Goal: Navigation & Orientation: Find specific page/section

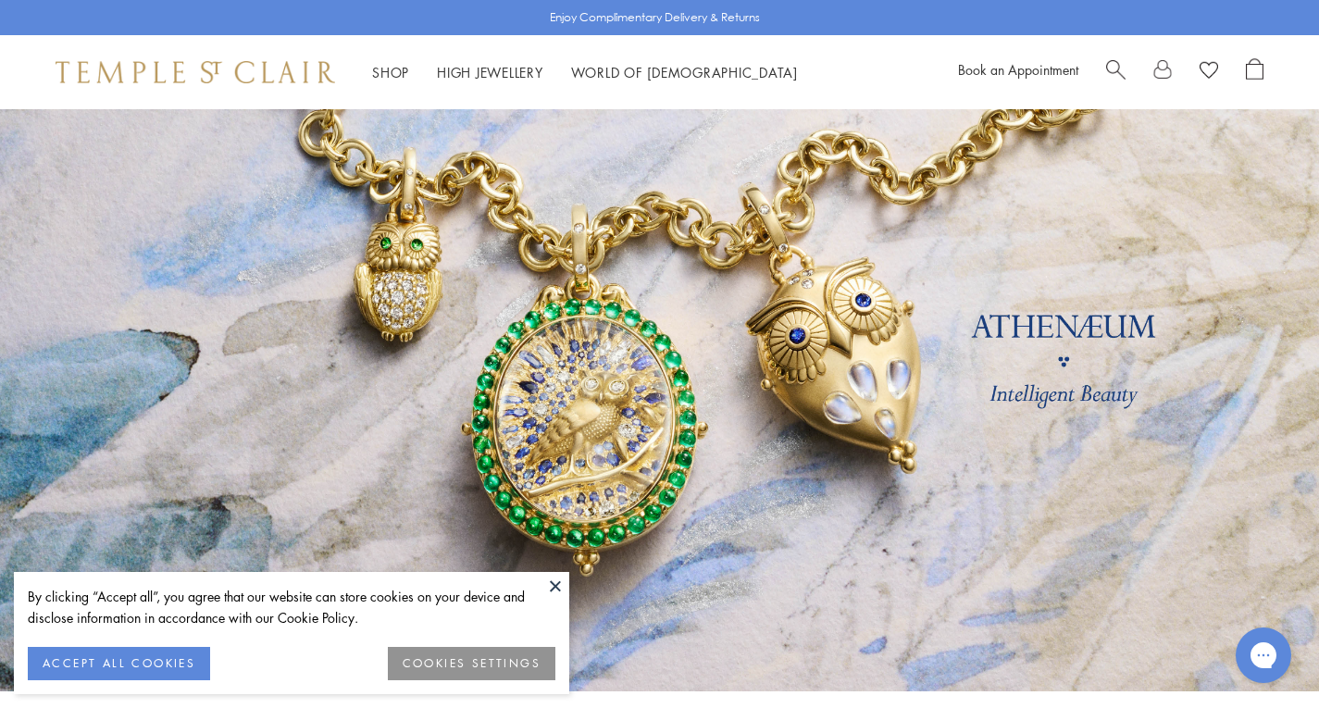
scroll to position [185, 0]
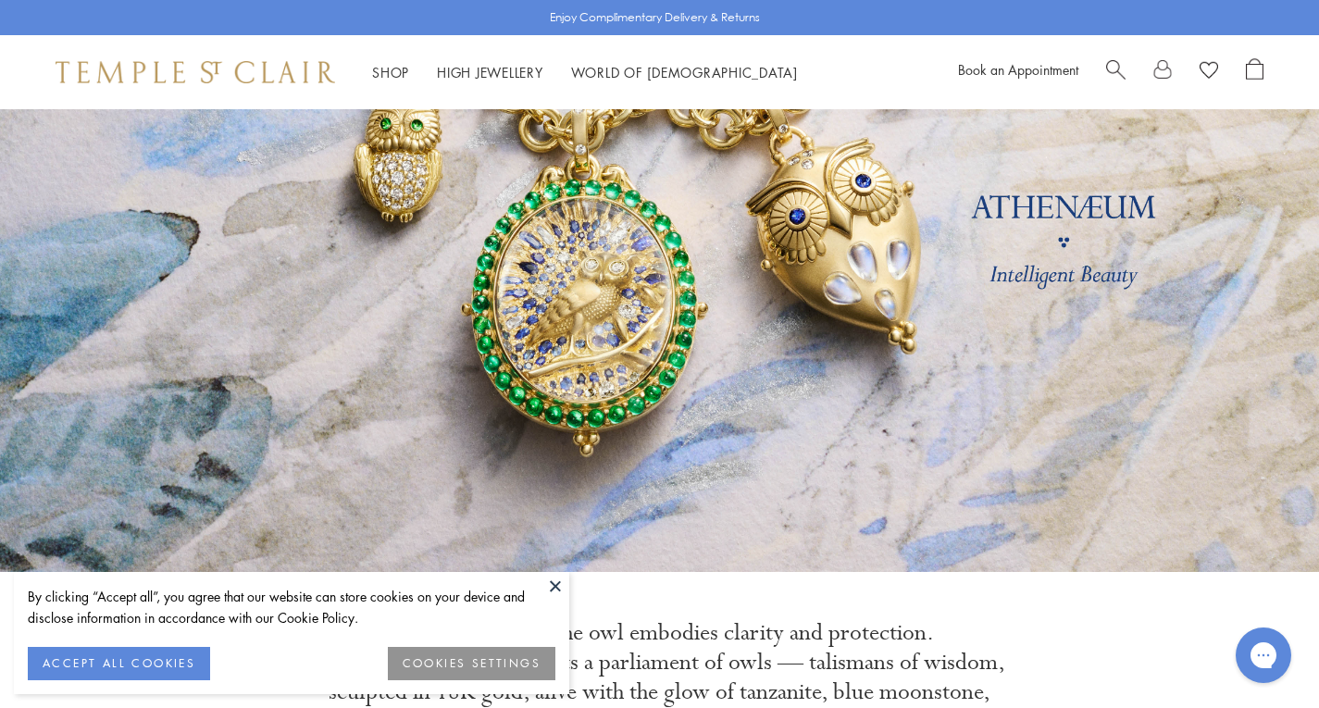
click at [171, 655] on button "ACCEPT ALL COOKIES" at bounding box center [119, 663] width 182 height 33
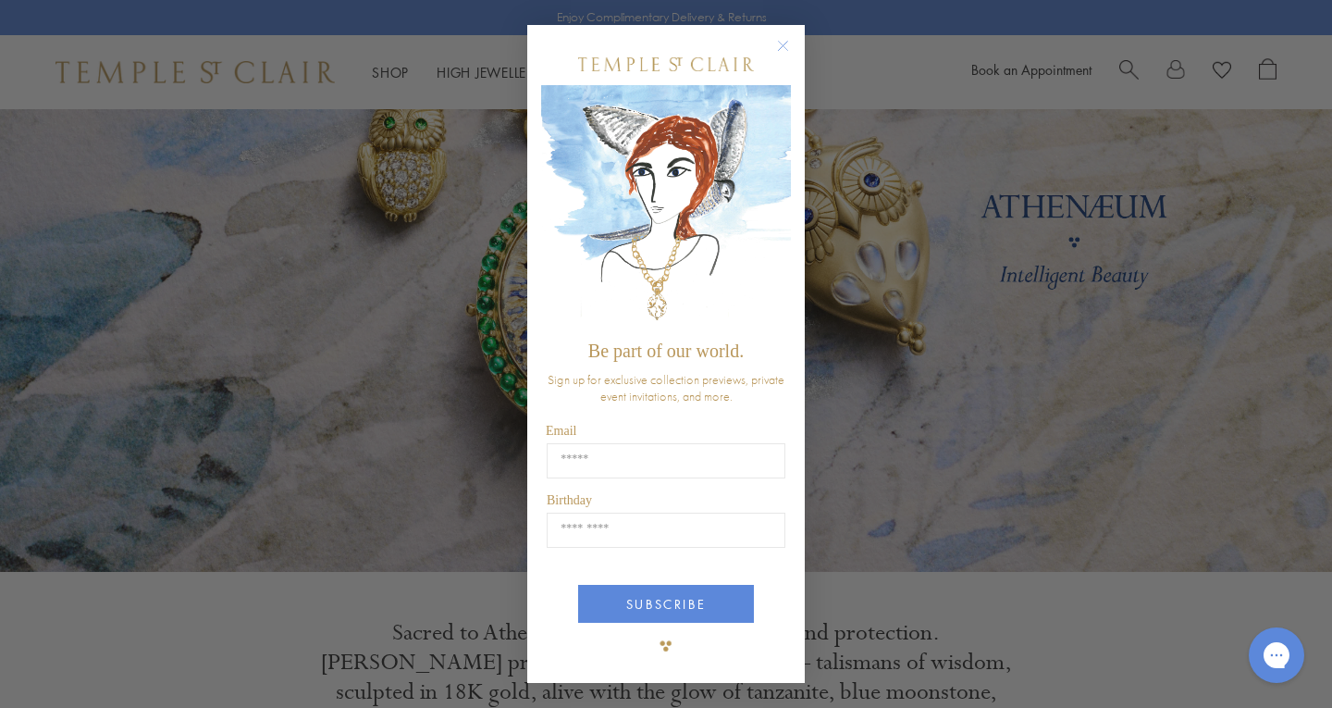
click at [786, 45] on circle "Close dialog" at bounding box center [784, 45] width 22 height 22
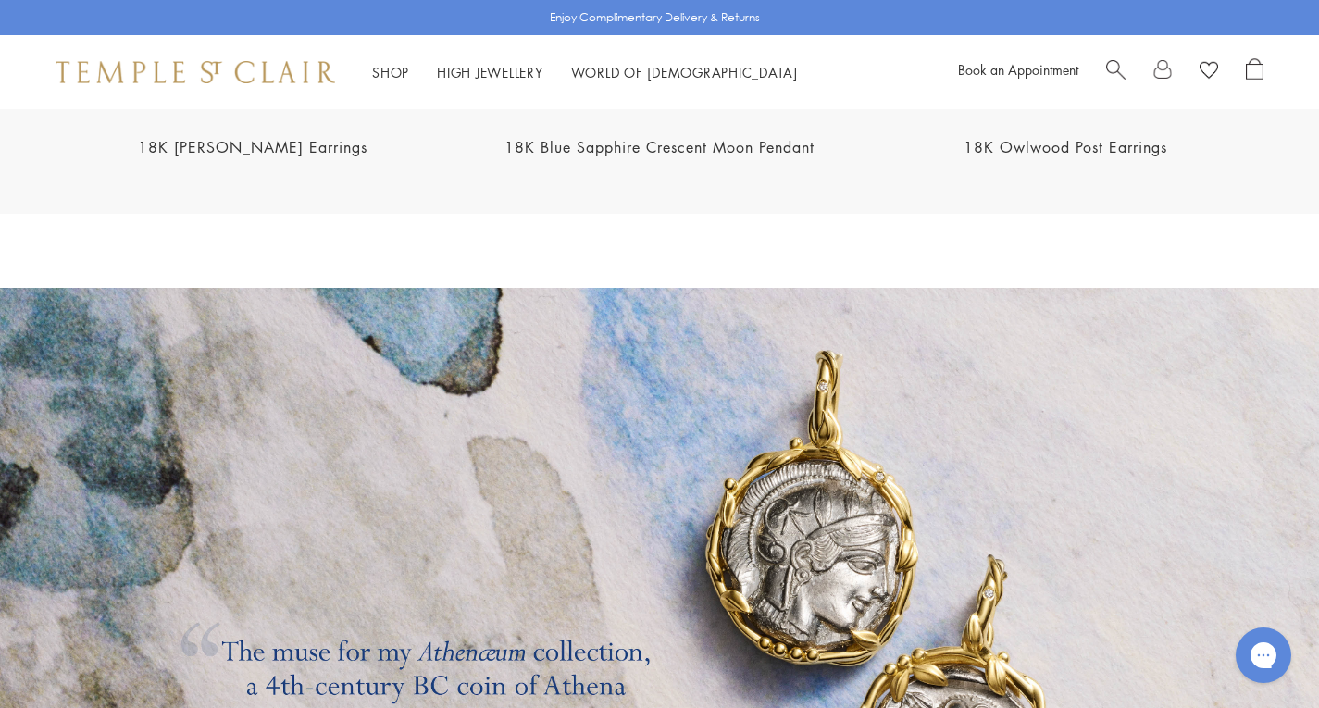
scroll to position [2413, 0]
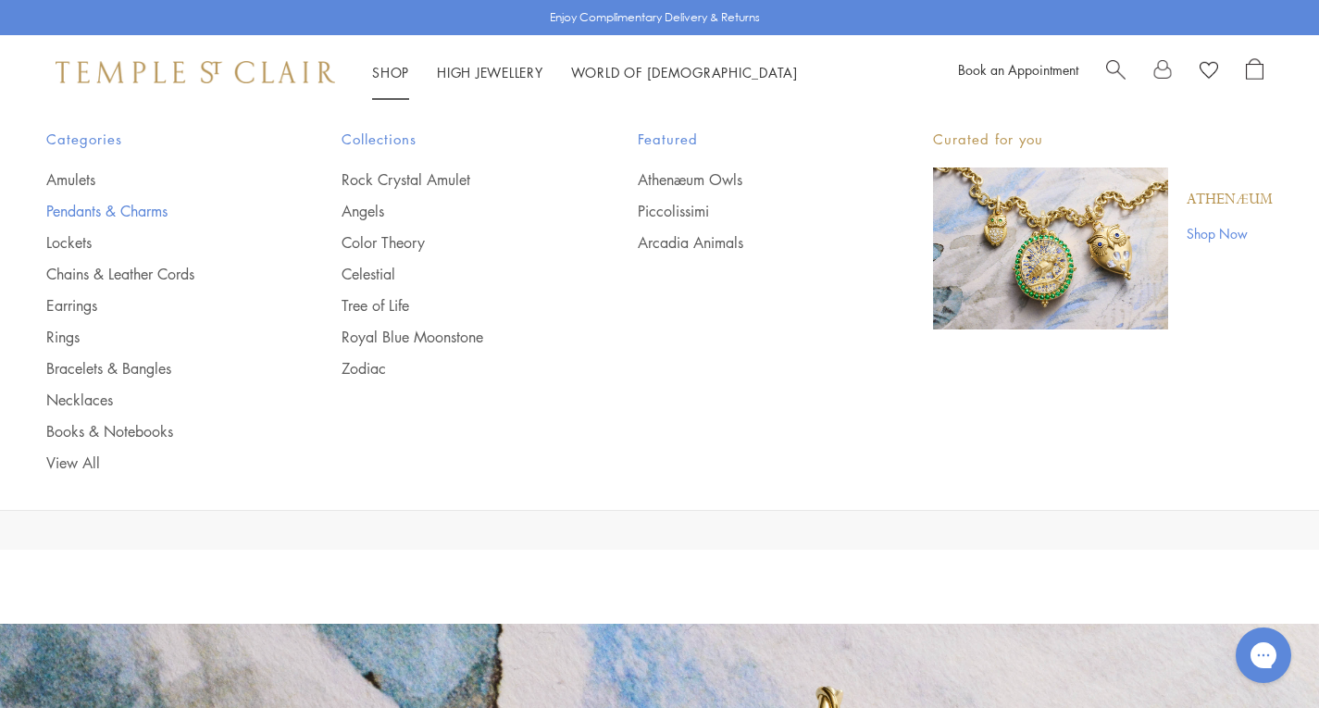
click at [104, 206] on link "Pendants & Charms" at bounding box center [156, 211] width 221 height 20
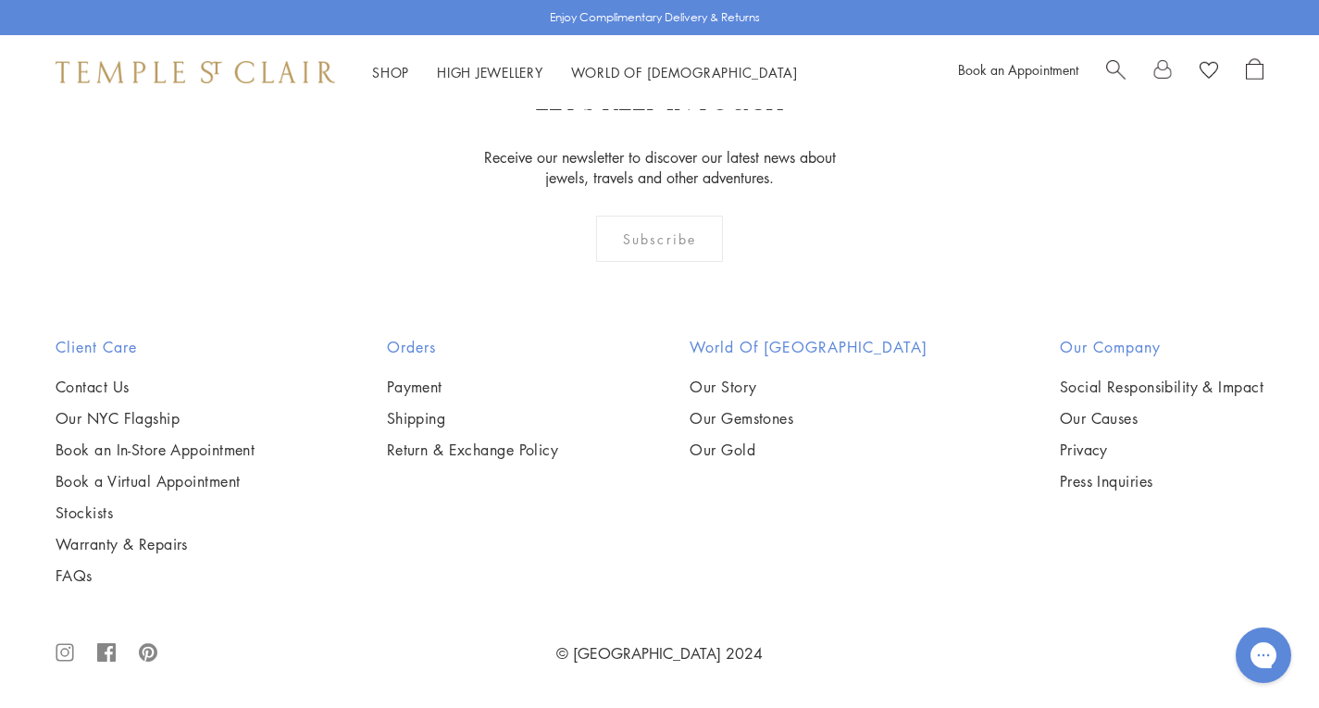
scroll to position [11011, 0]
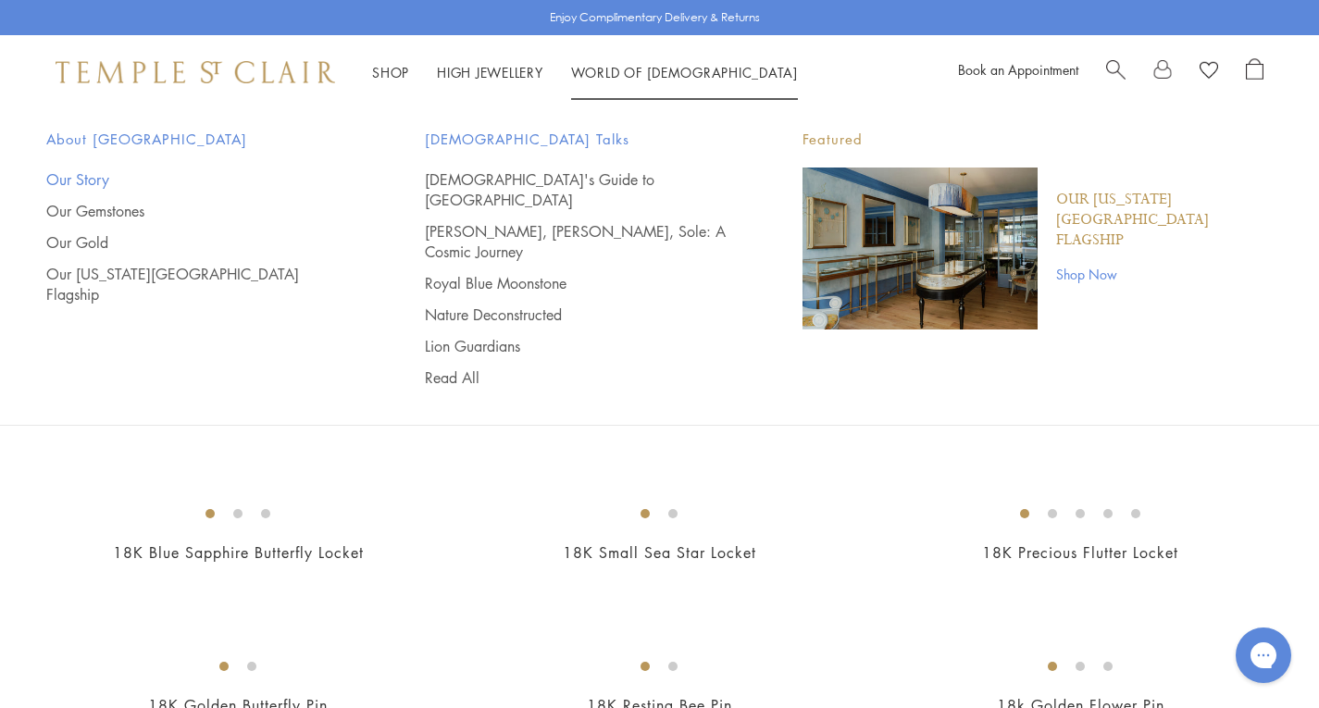
click at [65, 178] on link "Our Story" at bounding box center [198, 179] width 304 height 20
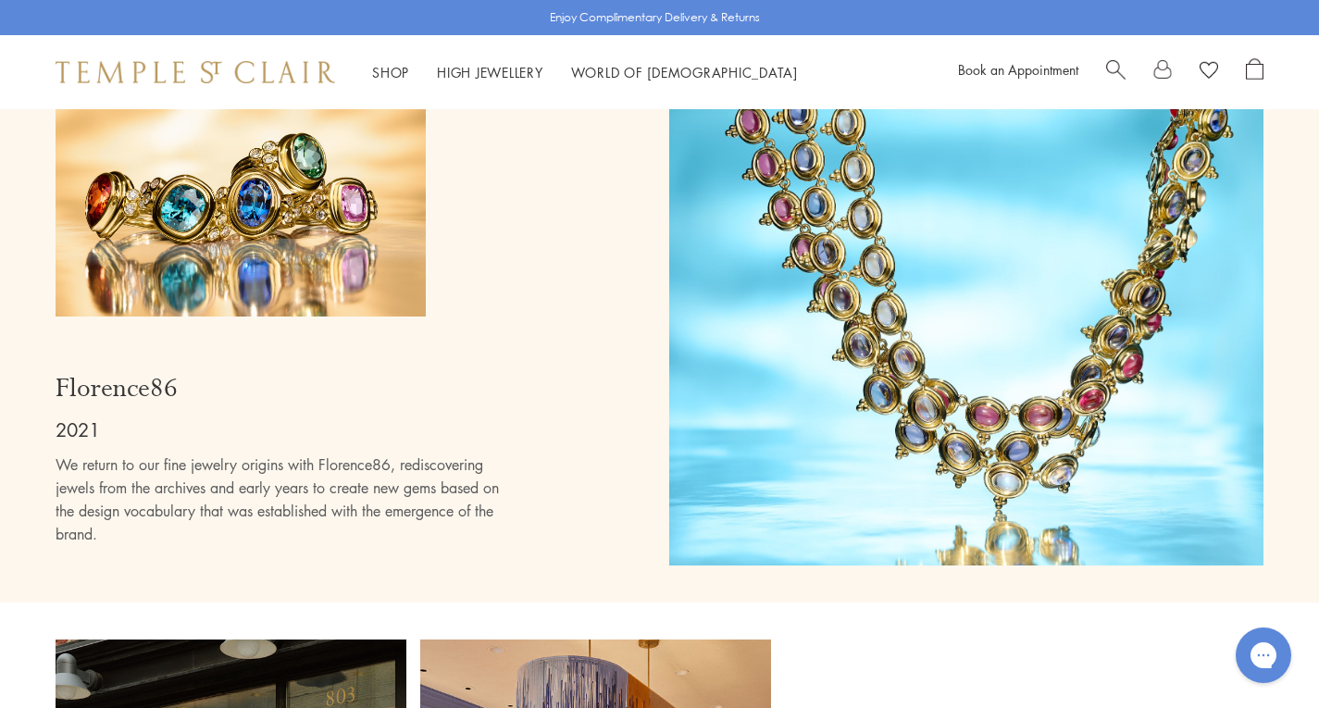
scroll to position [9993, 0]
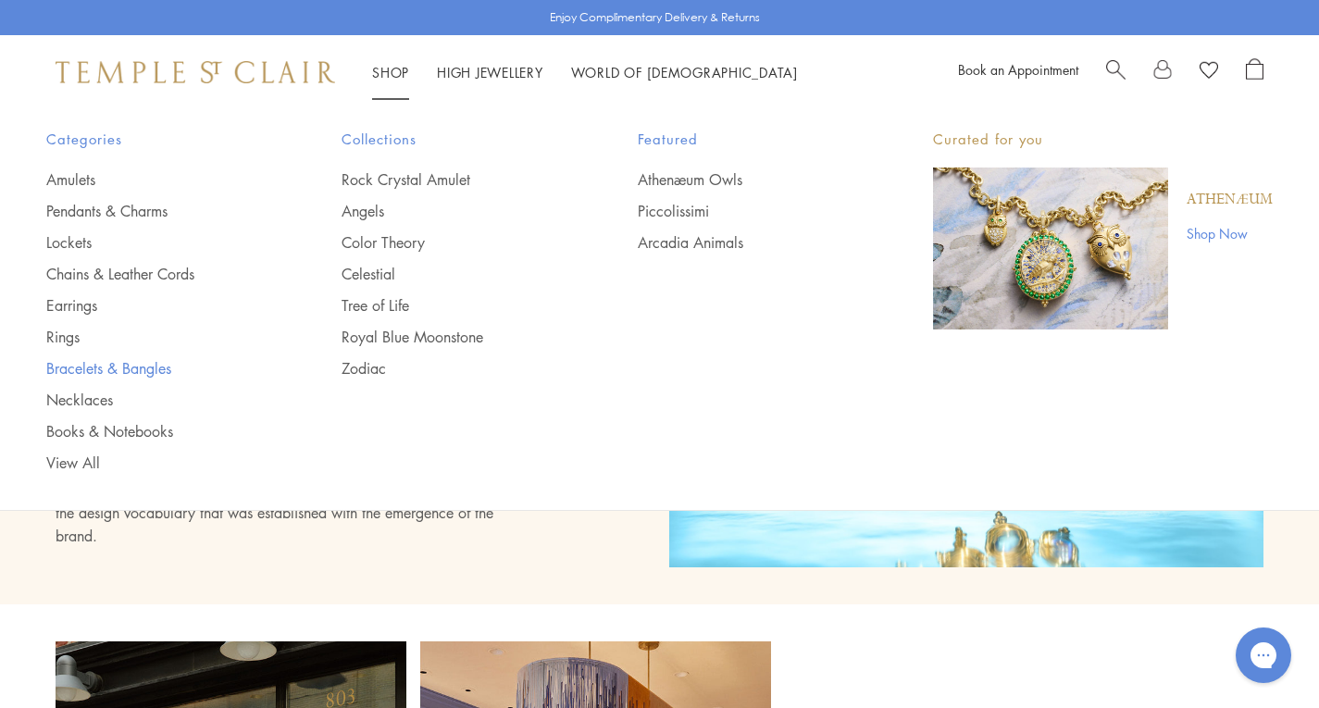
click at [91, 368] on link "Bracelets & Bangles" at bounding box center [156, 368] width 221 height 20
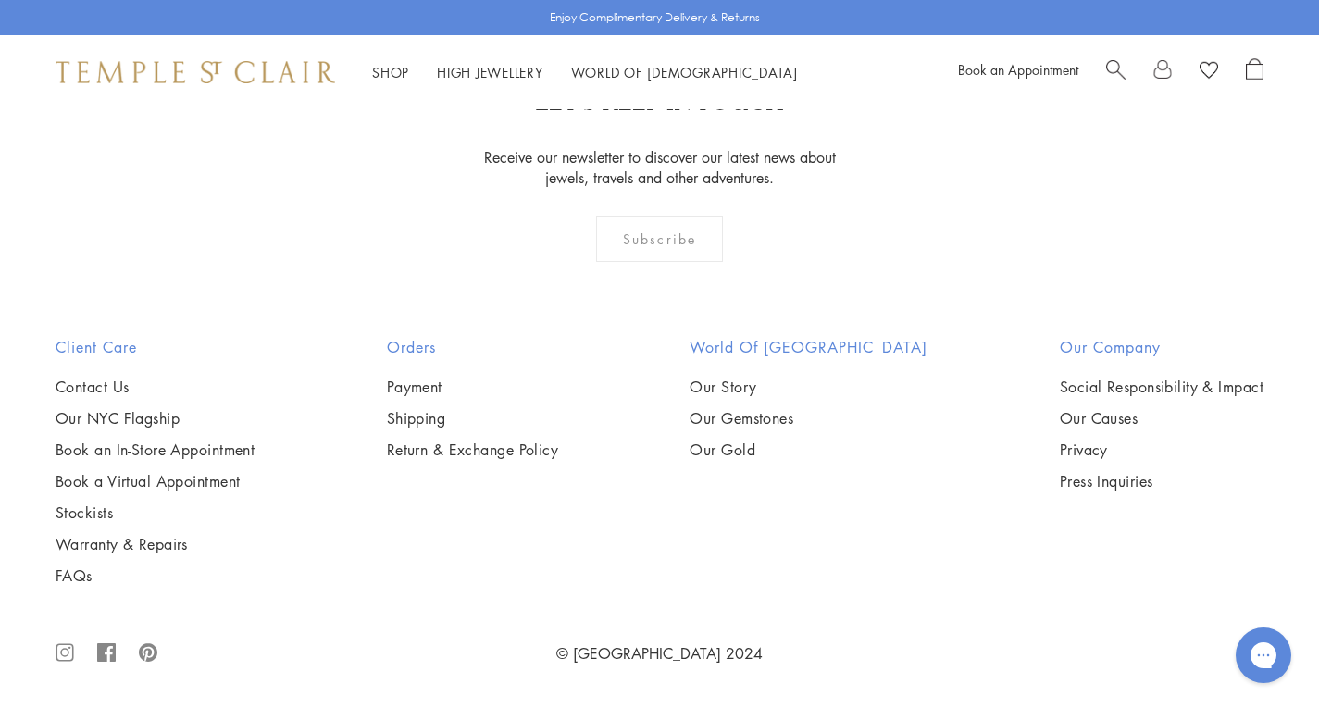
scroll to position [6292, 0]
